Goal: Obtain resource: Obtain resource

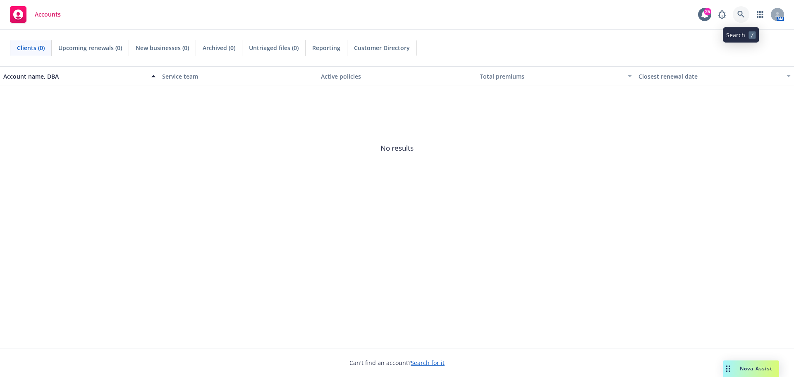
click at [736, 12] on link at bounding box center [741, 14] width 17 height 17
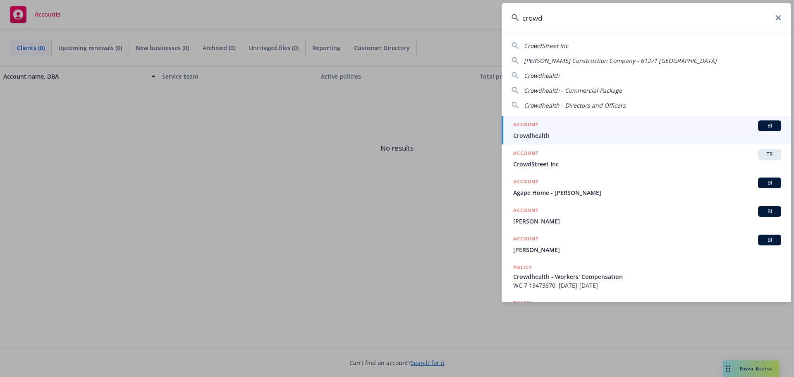
click at [552, 43] on span "CrowdStreet Inc" at bounding box center [546, 46] width 44 height 8
type input "CrowdStreet Inc"
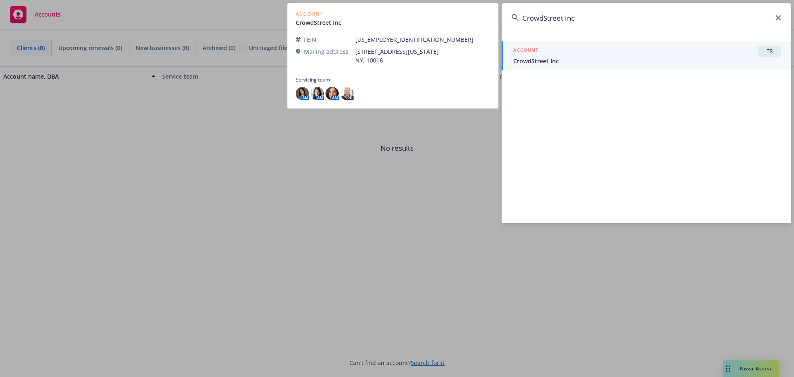
click at [543, 62] on span "CrowdStreet Inc" at bounding box center [647, 61] width 268 height 9
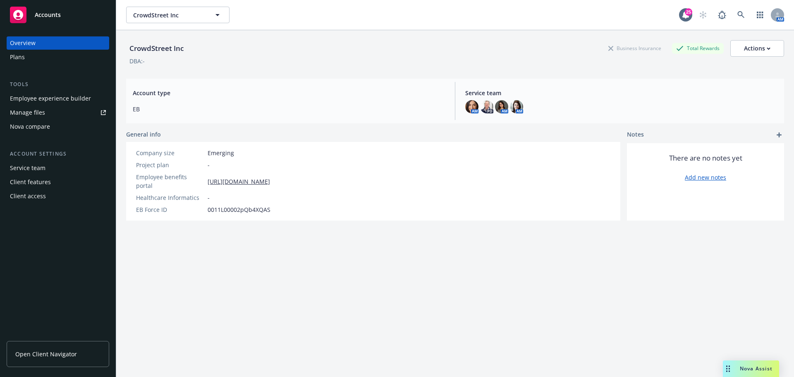
click at [19, 56] on div "Plans" at bounding box center [17, 56] width 15 height 13
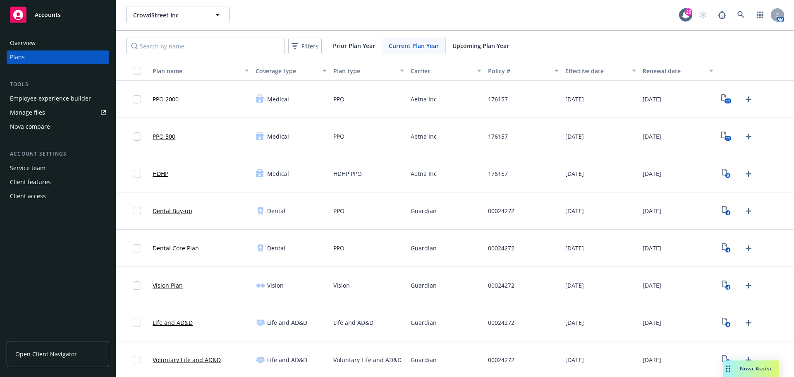
click at [179, 211] on link "Dental Buy-up" at bounding box center [173, 210] width 40 height 9
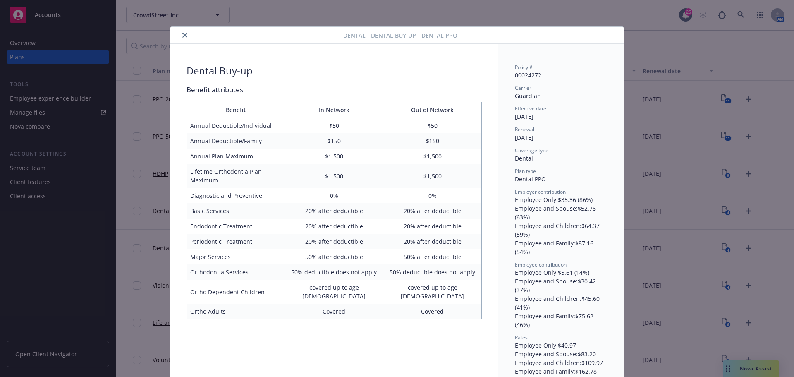
click at [182, 33] on icon "close" at bounding box center [184, 35] width 5 height 5
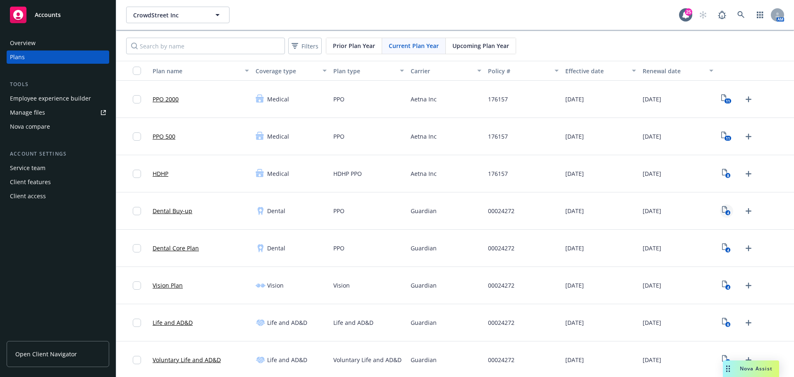
click at [722, 211] on icon "4" at bounding box center [726, 211] width 9 height 10
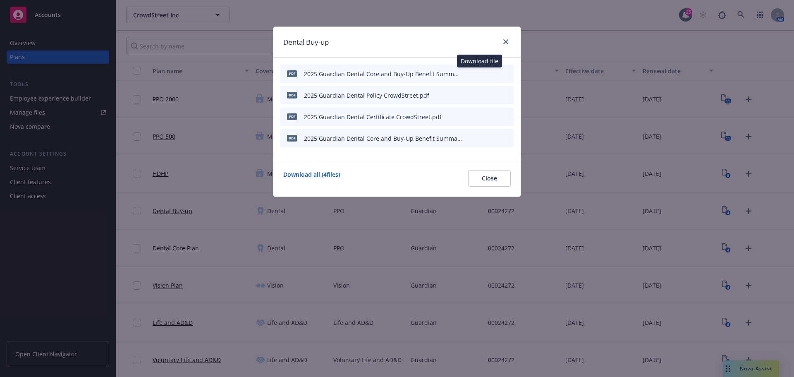
click at [480, 74] on icon "download file" at bounding box center [479, 72] width 5 height 5
click at [479, 115] on icon "download file" at bounding box center [479, 116] width 7 height 7
click at [480, 138] on icon "download file" at bounding box center [479, 136] width 5 height 5
click at [481, 95] on icon "download file" at bounding box center [479, 93] width 5 height 5
click at [508, 42] on link "close" at bounding box center [506, 42] width 10 height 10
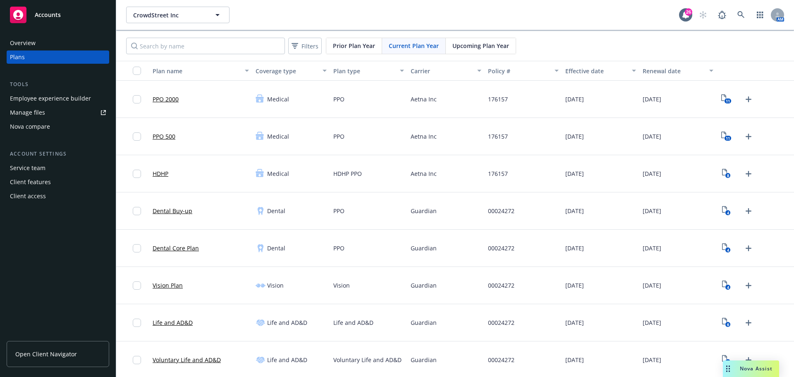
click at [160, 209] on link "Dental Buy-up" at bounding box center [173, 210] width 40 height 9
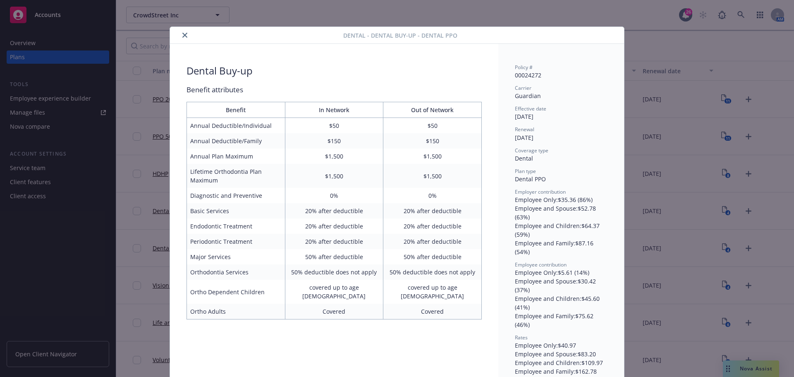
scroll to position [17, 0]
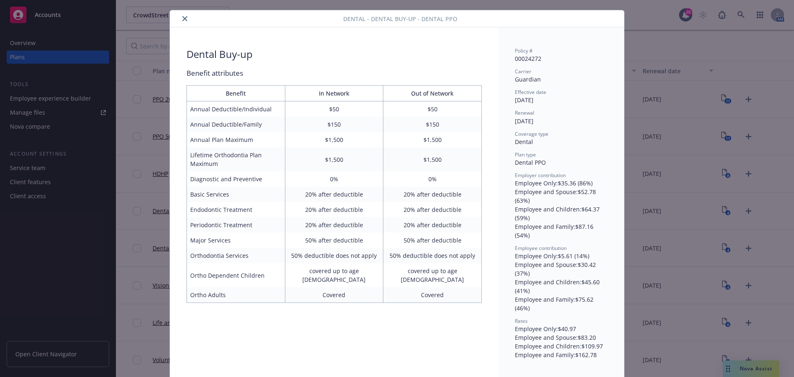
click at [182, 17] on icon "close" at bounding box center [184, 18] width 5 height 5
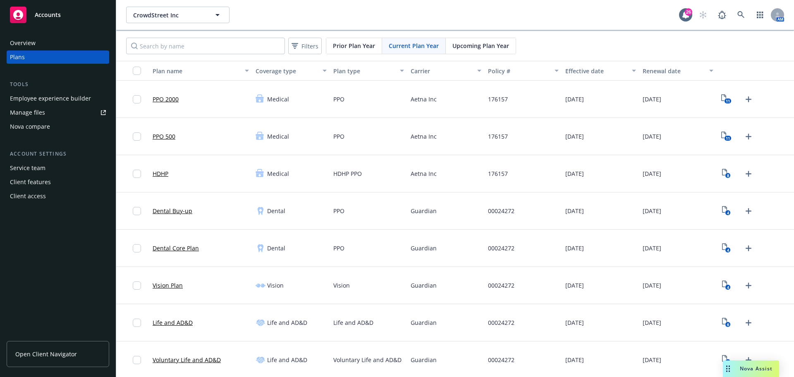
click at [166, 247] on link "Dental Core Plan" at bounding box center [176, 248] width 46 height 9
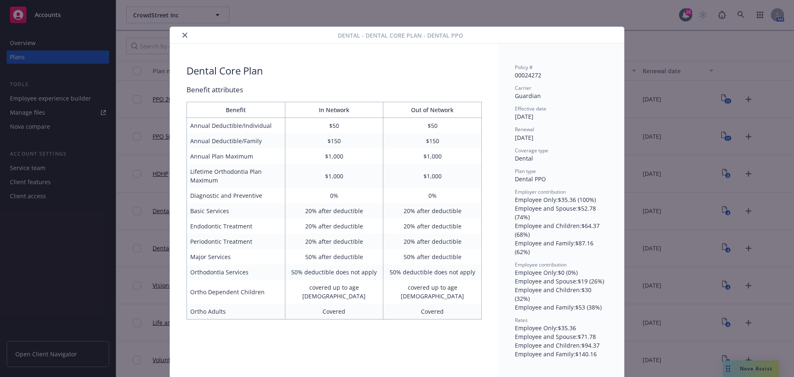
click at [182, 33] on icon "close" at bounding box center [184, 35] width 5 height 5
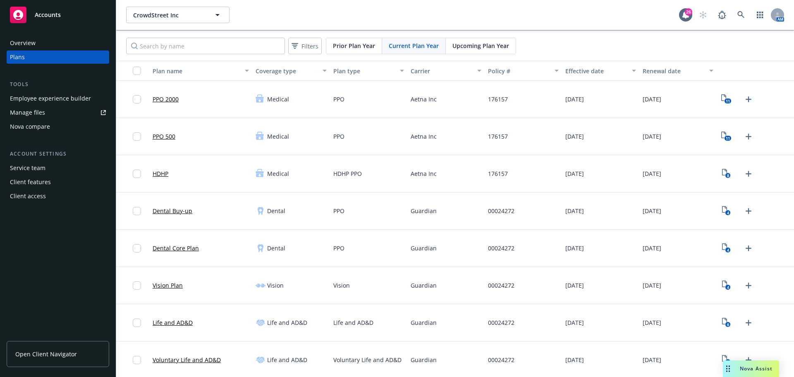
click at [169, 286] on link "Vision Plan" at bounding box center [168, 285] width 30 height 9
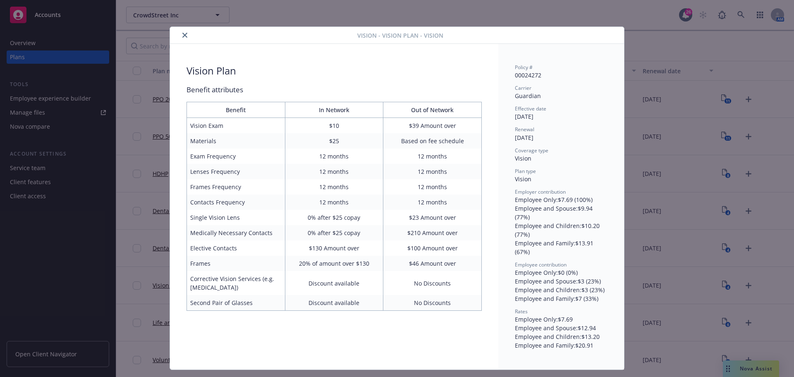
click at [183, 37] on icon "close" at bounding box center [184, 35] width 5 height 5
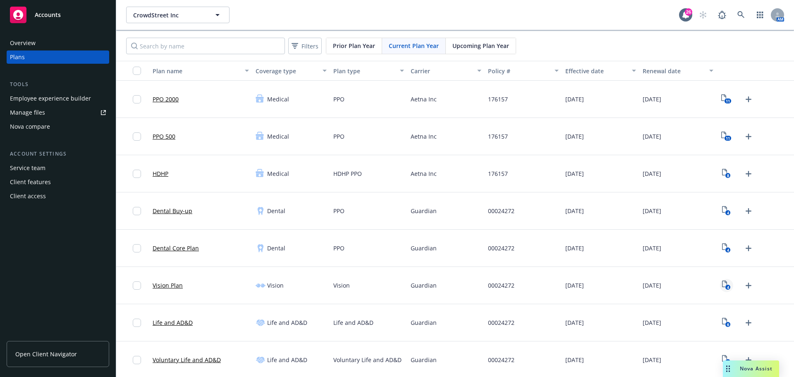
click at [722, 284] on icon "4" at bounding box center [726, 285] width 9 height 10
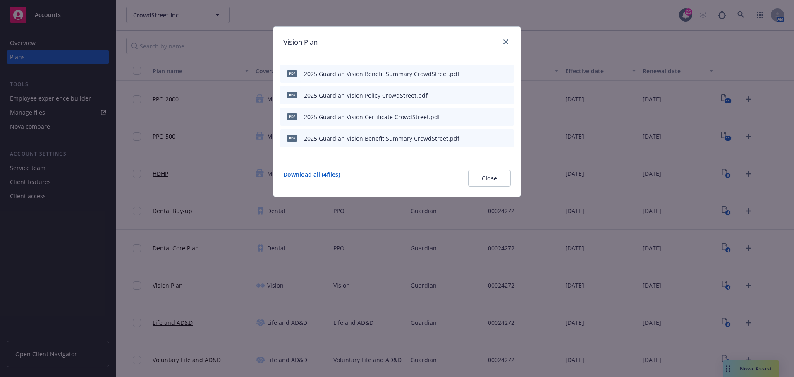
click at [481, 73] on icon "download file" at bounding box center [479, 72] width 5 height 5
click at [479, 93] on icon "download file" at bounding box center [479, 94] width 7 height 7
click at [479, 114] on icon "download file" at bounding box center [479, 116] width 7 height 7
click at [480, 137] on icon "download file" at bounding box center [479, 136] width 5 height 5
click at [505, 41] on icon "close" at bounding box center [505, 41] width 5 height 5
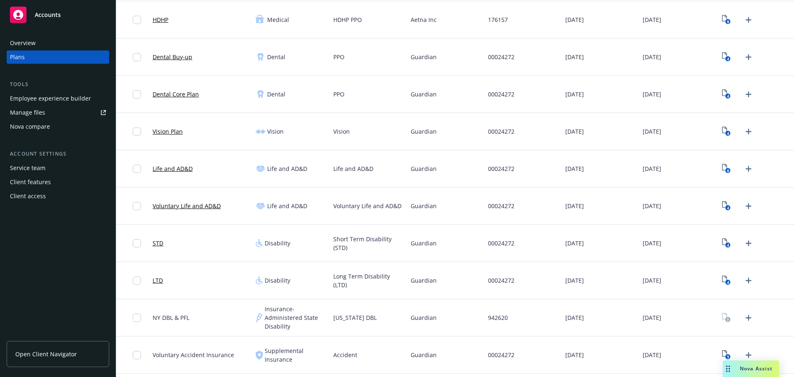
scroll to position [165, 0]
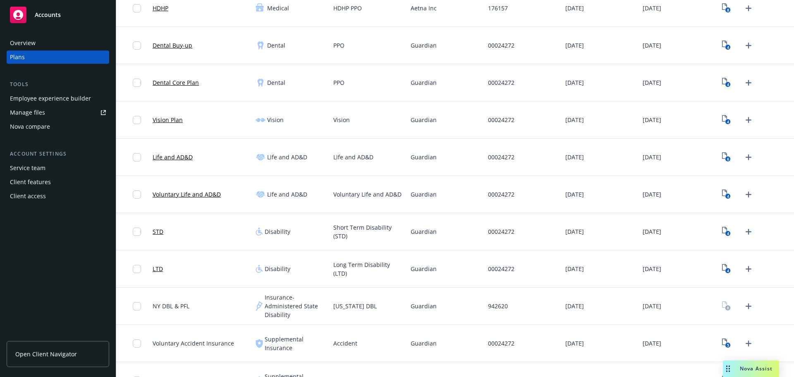
click at [170, 158] on link "Life and AD&D" at bounding box center [173, 157] width 40 height 9
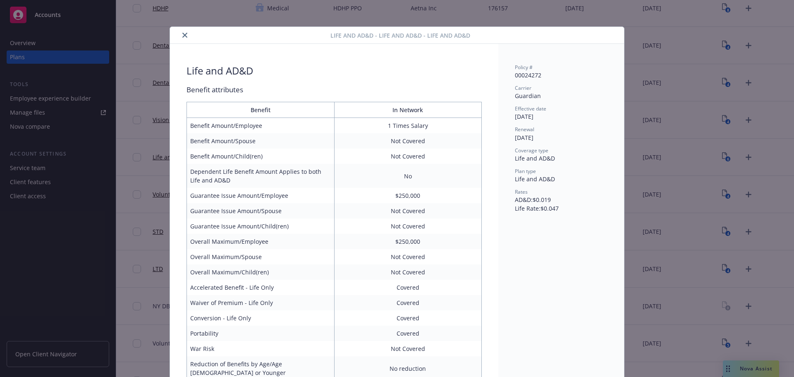
click at [184, 36] on icon "close" at bounding box center [184, 35] width 5 height 5
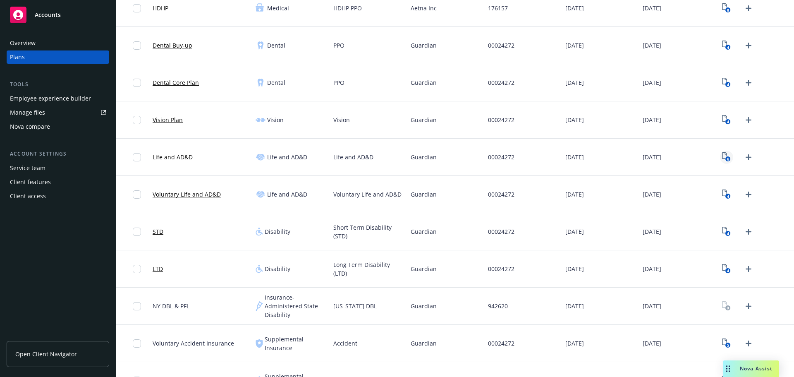
click at [722, 156] on icon "6" at bounding box center [726, 157] width 9 height 10
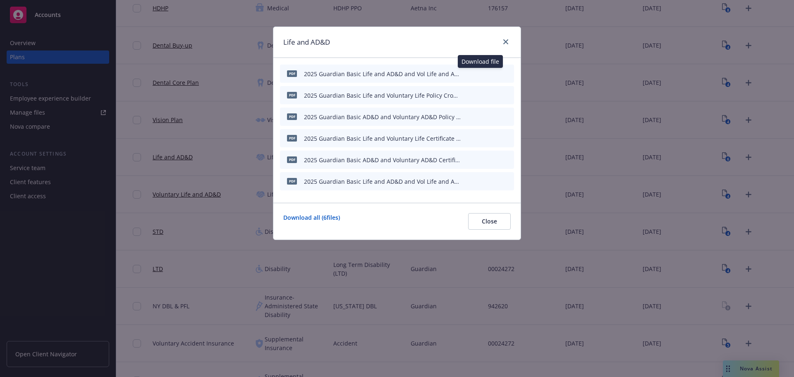
click at [480, 73] on icon "download file" at bounding box center [479, 72] width 5 height 5
click at [478, 93] on icon "download file" at bounding box center [479, 94] width 7 height 7
click at [479, 117] on icon "download file" at bounding box center [479, 116] width 7 height 7
click at [480, 139] on icon "download file" at bounding box center [479, 136] width 5 height 5
click at [476, 159] on div at bounding box center [487, 159] width 45 height 9
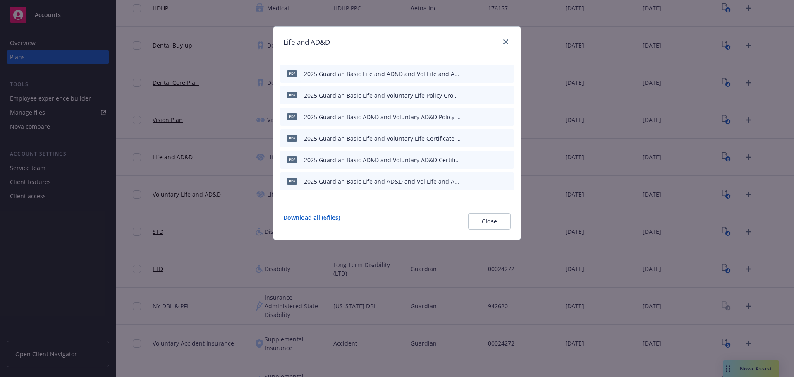
click at [481, 181] on icon "download file" at bounding box center [479, 180] width 7 height 7
click at [505, 41] on icon "close" at bounding box center [505, 41] width 5 height 5
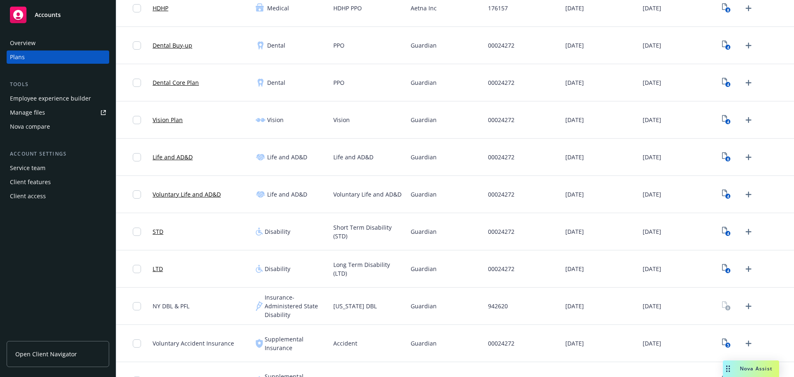
click at [158, 232] on link "STD" at bounding box center [158, 231] width 11 height 9
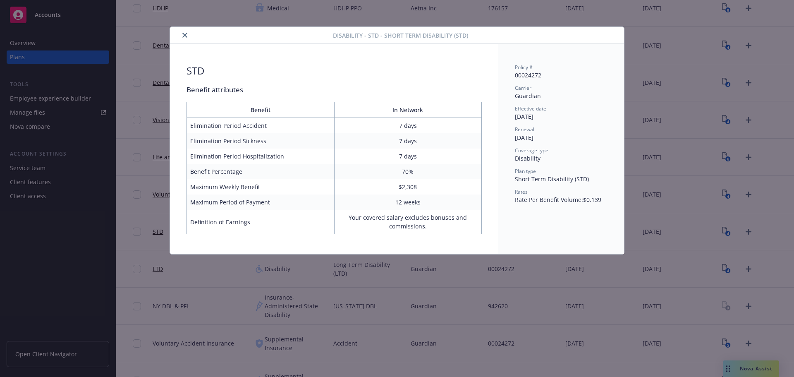
click at [184, 32] on button "close" at bounding box center [185, 35] width 10 height 10
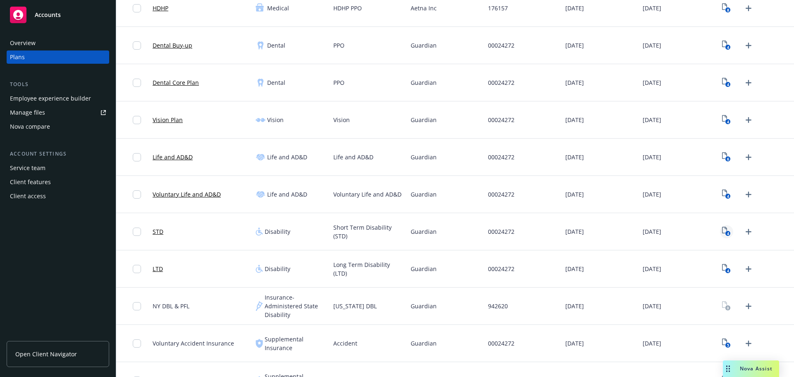
click at [722, 229] on icon "4" at bounding box center [726, 232] width 9 height 10
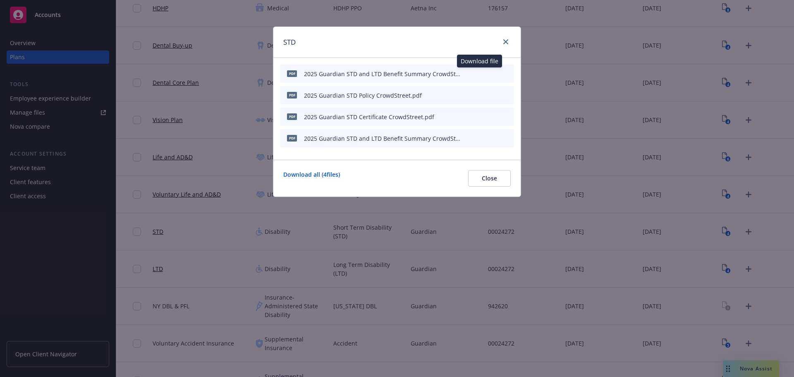
click at [480, 74] on icon "download file" at bounding box center [479, 73] width 7 height 7
click at [478, 93] on icon "download file" at bounding box center [479, 94] width 7 height 7
click at [479, 115] on icon "download file" at bounding box center [479, 116] width 7 height 7
click at [480, 140] on icon "download file" at bounding box center [479, 140] width 7 height 2
click at [505, 40] on icon "close" at bounding box center [505, 41] width 5 height 5
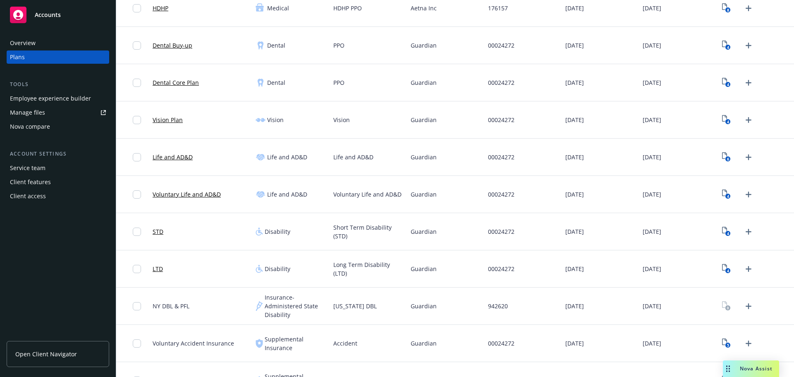
click at [155, 268] on link "LTD" at bounding box center [158, 268] width 10 height 9
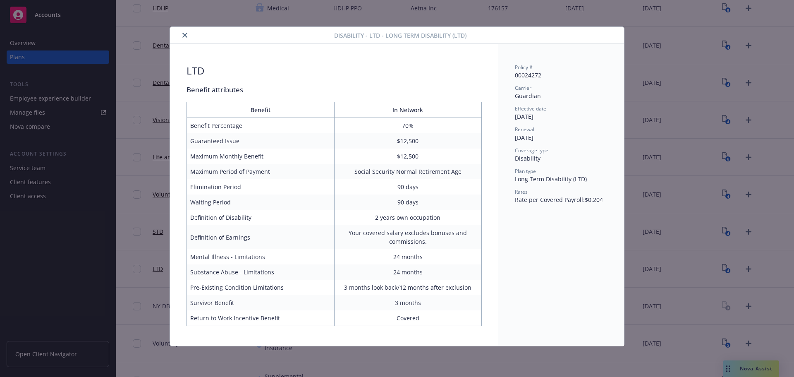
click at [184, 36] on icon "close" at bounding box center [184, 35] width 5 height 5
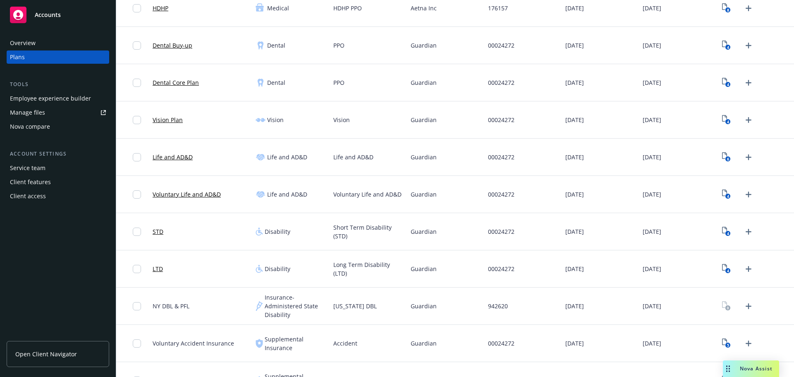
click at [158, 234] on link "STD" at bounding box center [158, 231] width 11 height 9
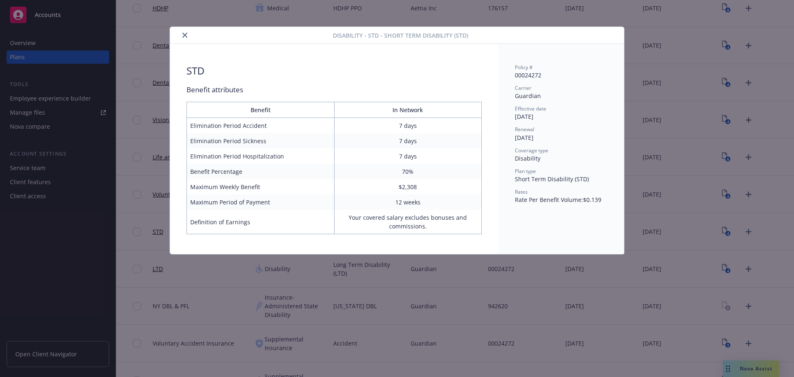
click at [184, 33] on icon "close" at bounding box center [184, 35] width 5 height 5
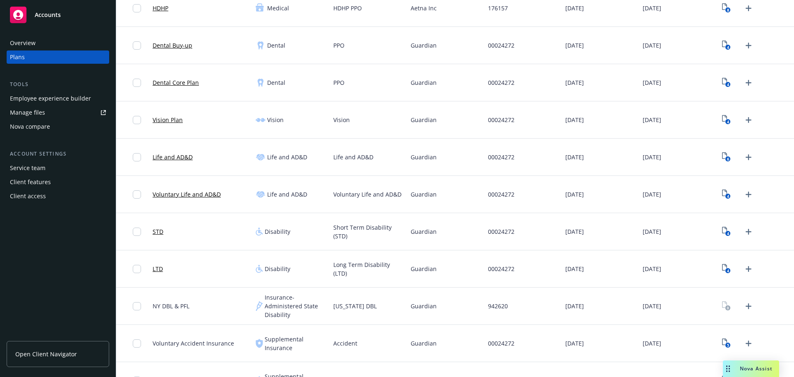
click at [164, 195] on link "Voluntary Life and AD&D" at bounding box center [187, 194] width 68 height 9
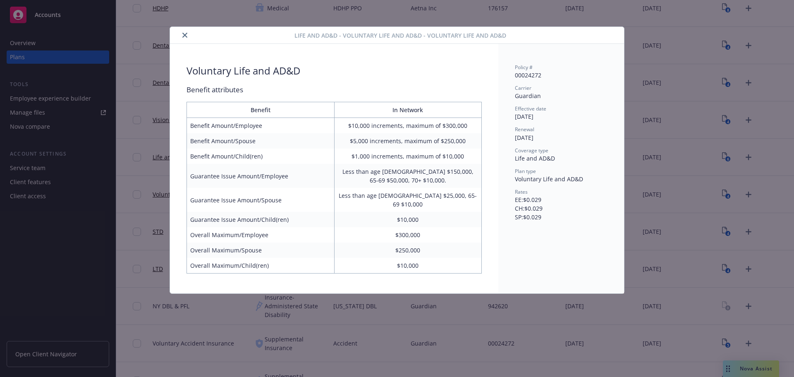
scroll to position [165, 0]
drag, startPoint x: 184, startPoint y: 34, endPoint x: 186, endPoint y: 85, distance: 50.9
click at [184, 34] on icon "close" at bounding box center [184, 35] width 5 height 5
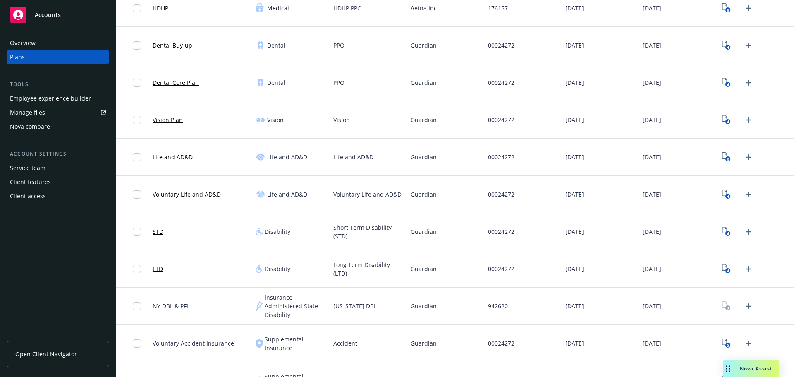
click at [167, 157] on link "Life and AD&D" at bounding box center [173, 157] width 40 height 9
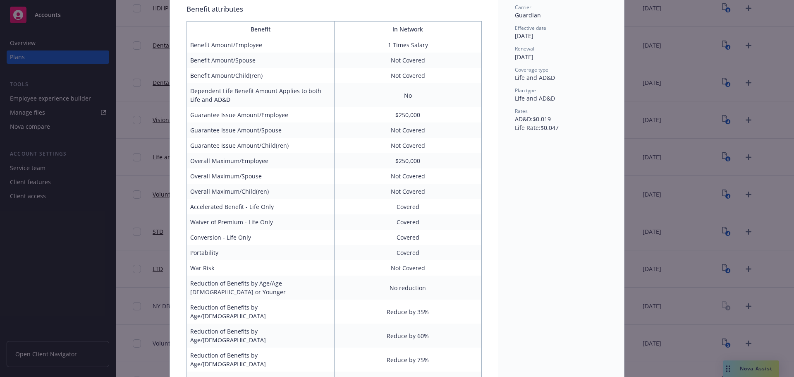
scroll to position [66, 0]
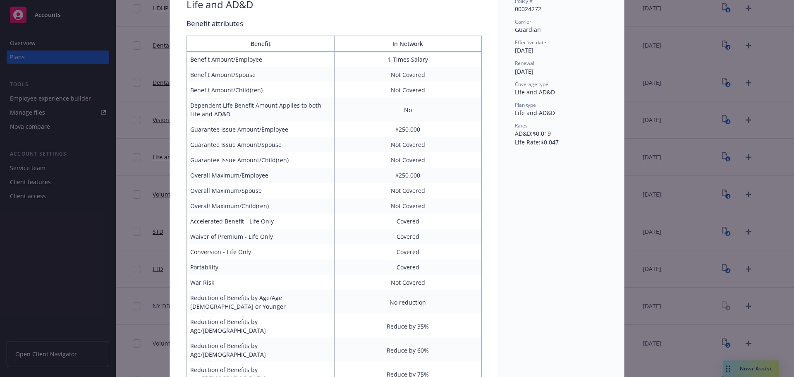
click at [376, 15] on div "Life and AD&D Benefit attributes Benefit In Network Benefit Amount/Employee 1 T…" at bounding box center [333, 216] width 295 height 437
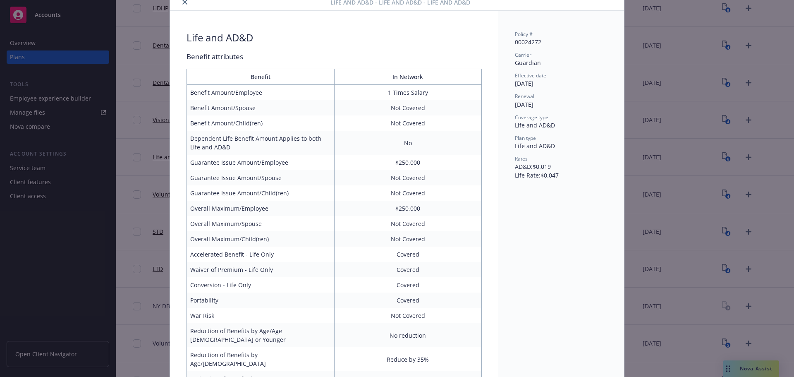
scroll to position [0, 0]
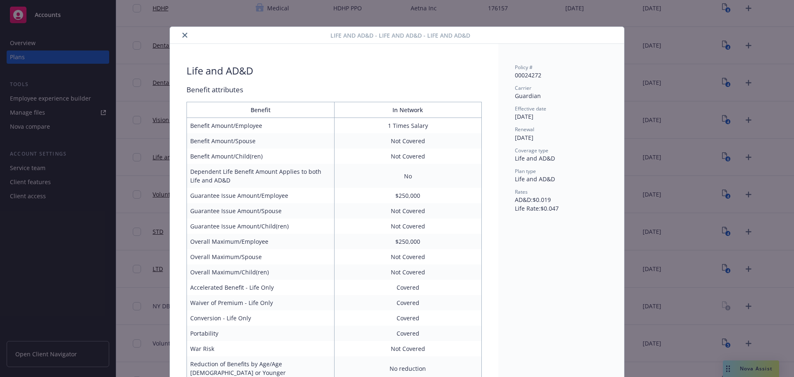
click at [183, 38] on button "close" at bounding box center [185, 35] width 10 height 10
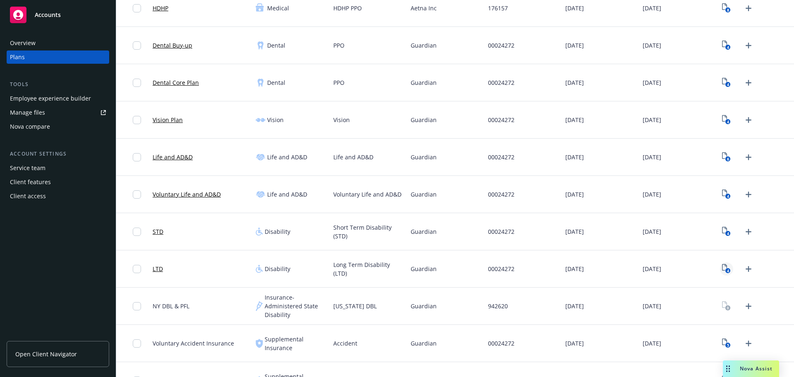
click at [722, 265] on icon "View Plan Documents" at bounding box center [724, 267] width 5 height 7
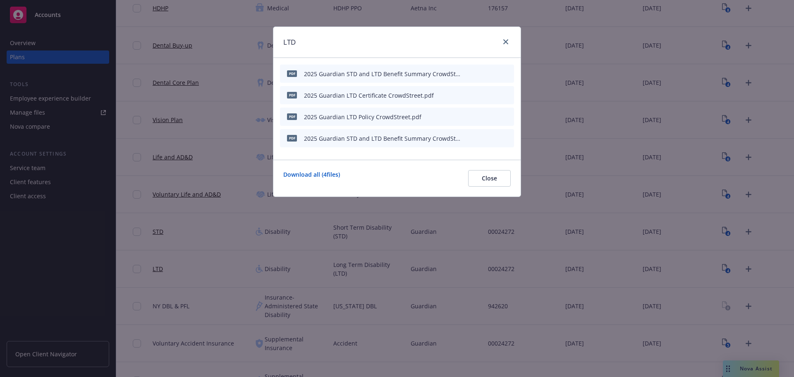
click at [481, 96] on icon "download file" at bounding box center [479, 94] width 7 height 7
click at [479, 115] on icon "download file" at bounding box center [479, 115] width 5 height 5
click at [507, 41] on icon "close" at bounding box center [505, 41] width 5 height 5
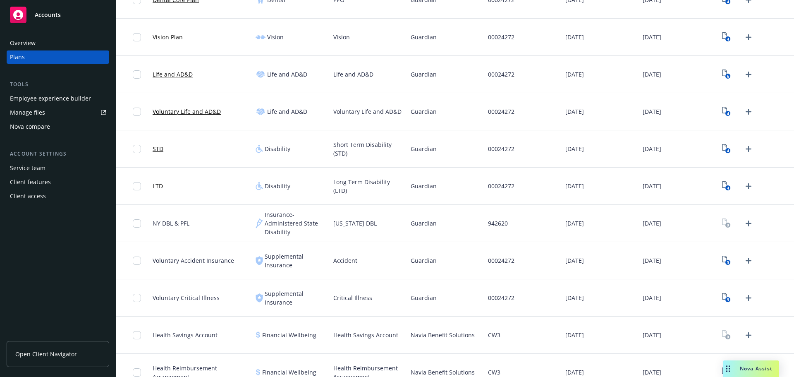
scroll to position [289, 0]
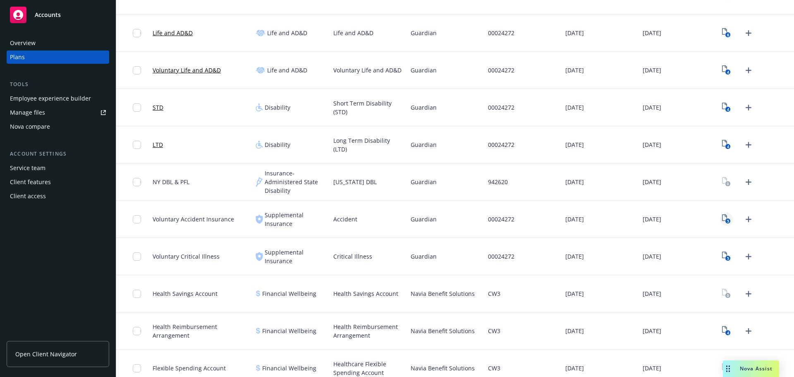
click at [722, 217] on icon "5" at bounding box center [726, 219] width 9 height 10
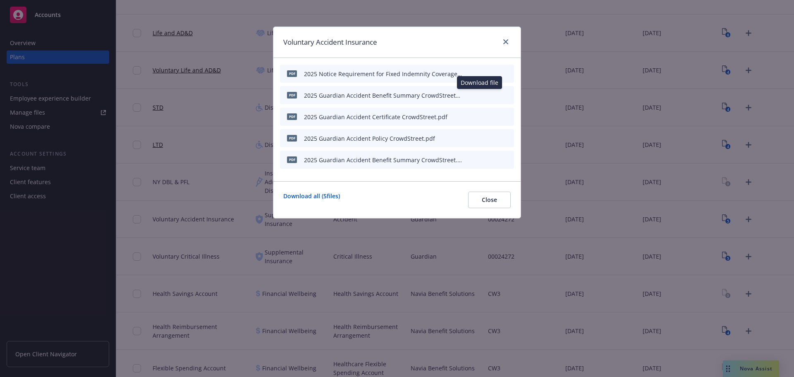
click at [479, 95] on icon "download file" at bounding box center [479, 93] width 5 height 5
click at [506, 43] on icon "close" at bounding box center [505, 41] width 5 height 5
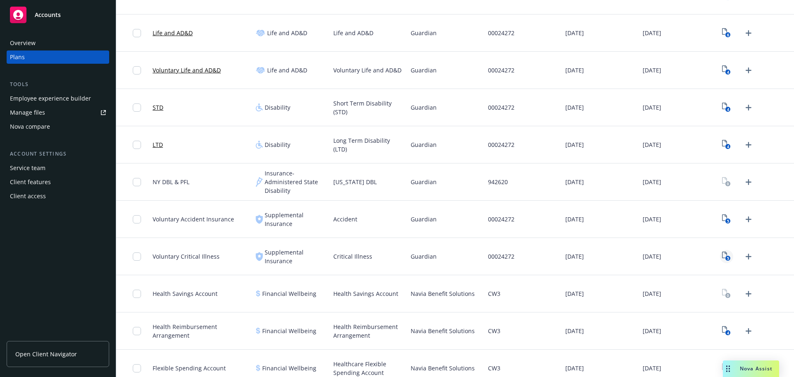
click at [722, 254] on icon "5" at bounding box center [726, 256] width 9 height 10
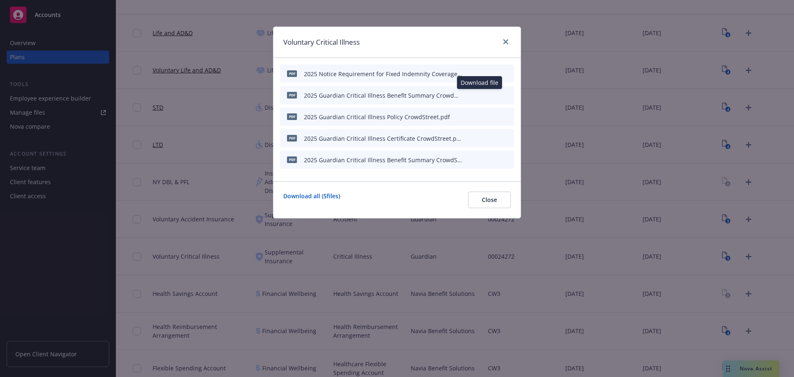
click at [482, 94] on icon "download file" at bounding box center [479, 94] width 7 height 7
click at [480, 138] on icon "download file" at bounding box center [479, 136] width 5 height 5
click at [508, 40] on icon "close" at bounding box center [505, 41] width 5 height 5
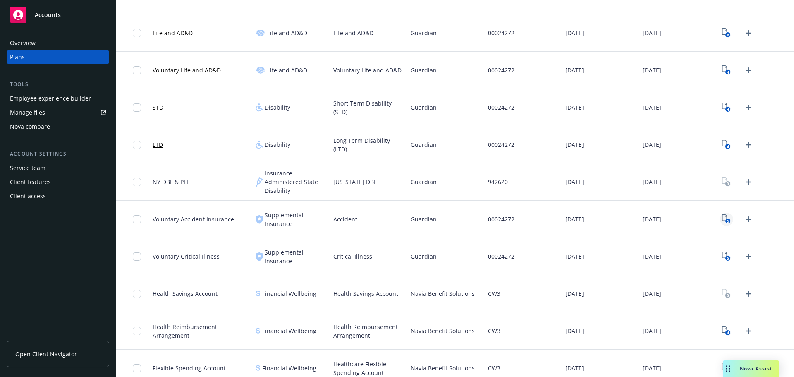
click at [722, 217] on icon "5" at bounding box center [726, 219] width 9 height 10
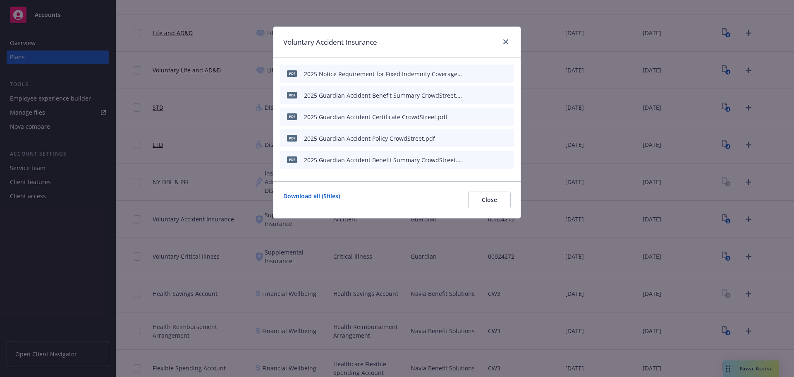
click at [483, 115] on button "download file" at bounding box center [479, 116] width 8 height 8
click at [505, 43] on icon "close" at bounding box center [505, 41] width 5 height 5
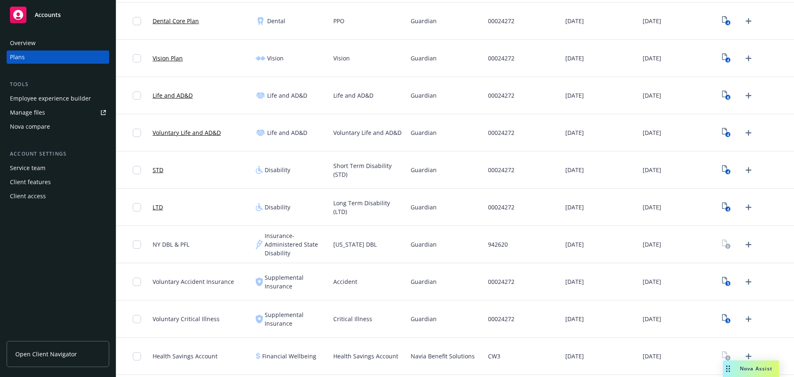
scroll to position [241, 0]
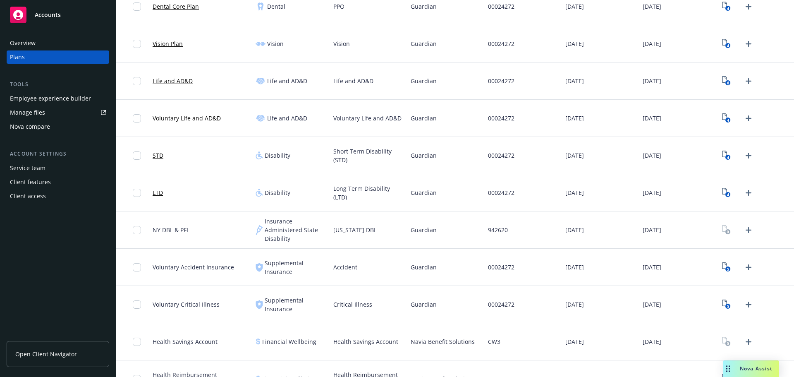
click at [165, 228] on span "NY DBL & PFL" at bounding box center [171, 229] width 37 height 9
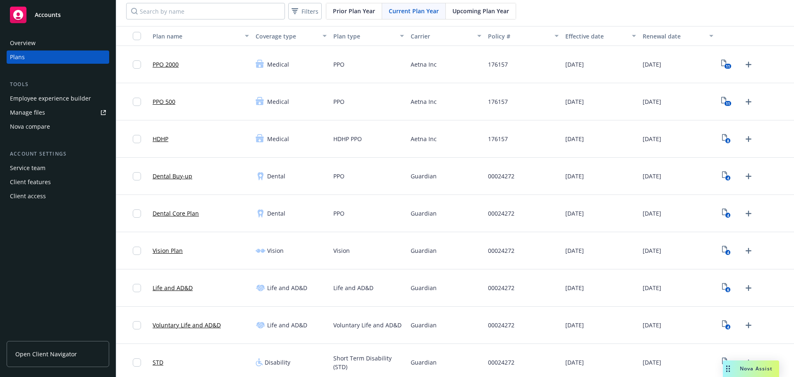
click at [149, 71] on div at bounding box center [132, 64] width 33 height 37
click at [136, 175] on input "checkbox" at bounding box center [137, 176] width 8 height 8
click at [136, 213] on input "checkbox" at bounding box center [137, 213] width 8 height 8
click at [136, 177] on input "checkbox" at bounding box center [137, 176] width 8 height 8
click at [137, 213] on input "checkbox" at bounding box center [137, 213] width 8 height 8
